Goal: Task Accomplishment & Management: Use online tool/utility

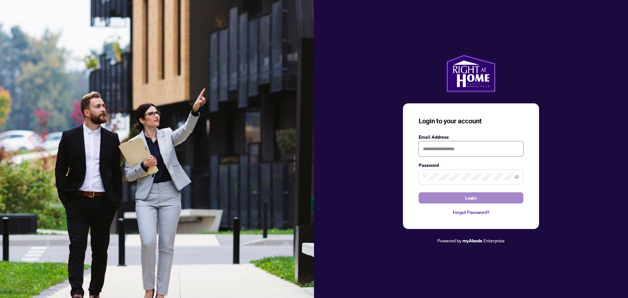
type input "**********"
click at [459, 198] on button "Login" at bounding box center [471, 197] width 105 height 11
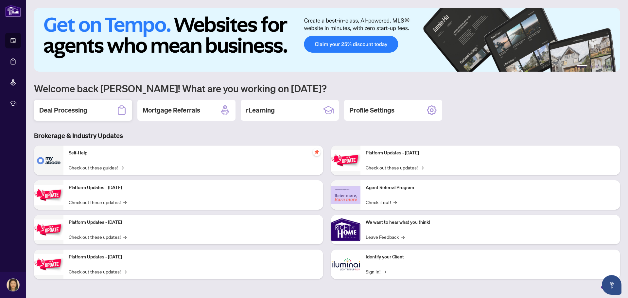
click at [64, 111] on h2 "Deal Processing" at bounding box center [63, 110] width 48 height 9
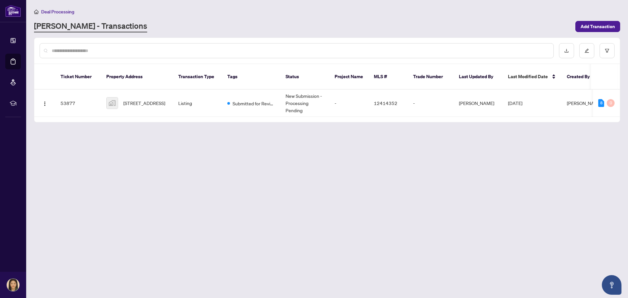
click at [288, 156] on main "Deal Processing [PERSON_NAME] - Transactions Add Transaction Ticket Number Prop…" at bounding box center [327, 149] width 602 height 298
